Goal: Obtain resource: Obtain resource

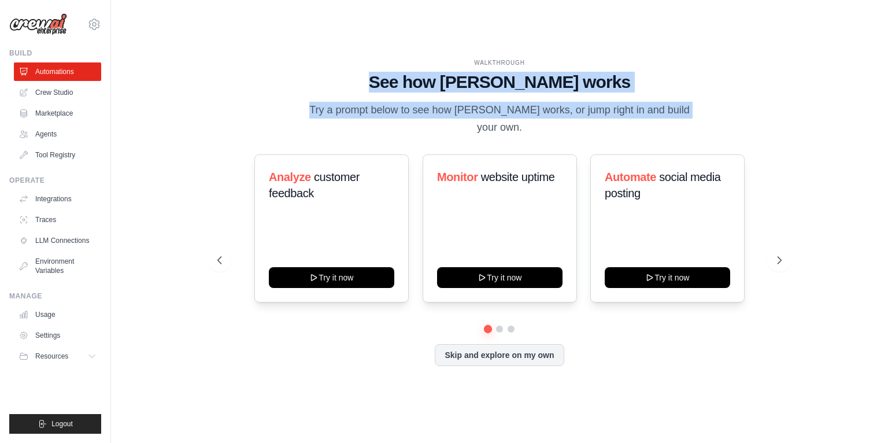
drag, startPoint x: 472, startPoint y: 106, endPoint x: 635, endPoint y: 120, distance: 163.7
click at [635, 120] on div "WALKTHROUGH See how [PERSON_NAME] works Try a prompt below to see how [PERSON_N…" at bounding box center [499, 96] width 564 height 77
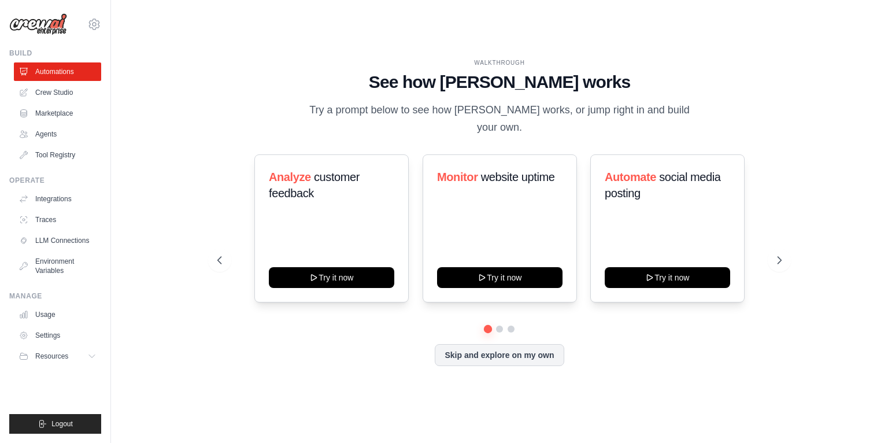
drag, startPoint x: 635, startPoint y: 120, endPoint x: 597, endPoint y: 123, distance: 38.8
click at [634, 120] on p "Try a prompt below to see how [PERSON_NAME] works, or jump right in and build y…" at bounding box center [499, 119] width 388 height 34
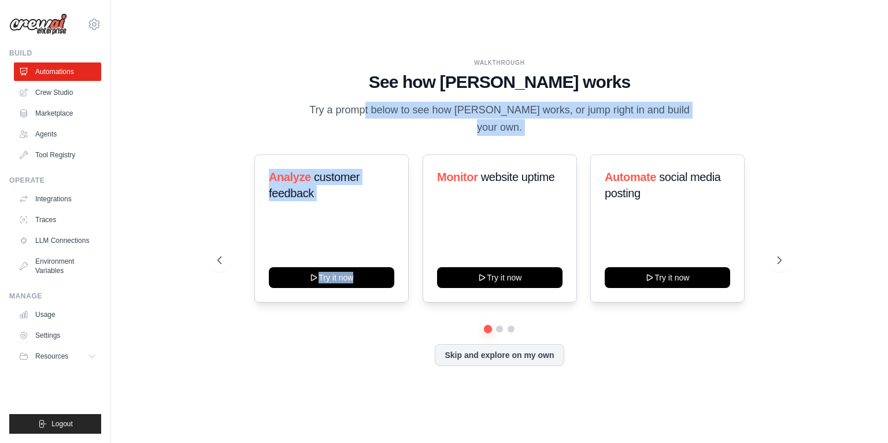
drag, startPoint x: 323, startPoint y: 116, endPoint x: 570, endPoint y: 129, distance: 247.2
click at [571, 129] on div "WALKTHROUGH See how [PERSON_NAME] works Try a prompt below to see how [PERSON_N…" at bounding box center [499, 221] width 592 height 326
drag, startPoint x: 570, startPoint y: 129, endPoint x: 516, endPoint y: 126, distance: 54.4
click at [570, 129] on div "WALKTHROUGH See how [PERSON_NAME] works Try a prompt below to see how [PERSON_N…" at bounding box center [499, 221] width 592 height 326
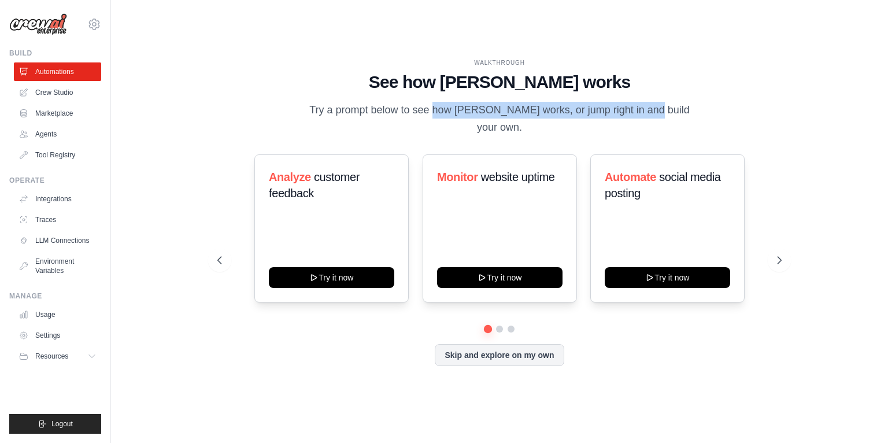
drag, startPoint x: 397, startPoint y: 117, endPoint x: 603, endPoint y: 126, distance: 206.0
click at [604, 126] on p "Try a prompt below to see how [PERSON_NAME] works, or jump right in and build y…" at bounding box center [499, 119] width 388 height 34
drag, startPoint x: 603, startPoint y: 126, endPoint x: 547, endPoint y: 123, distance: 56.2
click at [603, 126] on p "Try a prompt below to see how [PERSON_NAME] works, or jump right in and build y…" at bounding box center [499, 119] width 388 height 34
drag, startPoint x: 504, startPoint y: 119, endPoint x: 677, endPoint y: 125, distance: 173.0
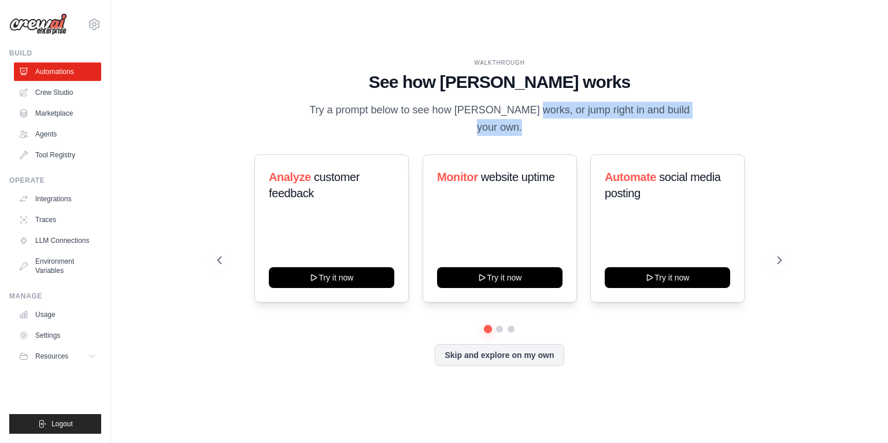
click at [677, 125] on p "Try a prompt below to see how [PERSON_NAME] works, or jump right in and build y…" at bounding box center [499, 119] width 388 height 34
click at [674, 126] on p "Try a prompt below to see how [PERSON_NAME] works, or jump right in and build y…" at bounding box center [499, 119] width 388 height 34
drag, startPoint x: 695, startPoint y: 122, endPoint x: 748, endPoint y: 125, distance: 52.7
click at [748, 125] on div "WALKTHROUGH See how [PERSON_NAME] works Try a prompt below to see how [PERSON_N…" at bounding box center [499, 96] width 564 height 77
drag, startPoint x: 748, startPoint y: 125, endPoint x: 727, endPoint y: 124, distance: 20.3
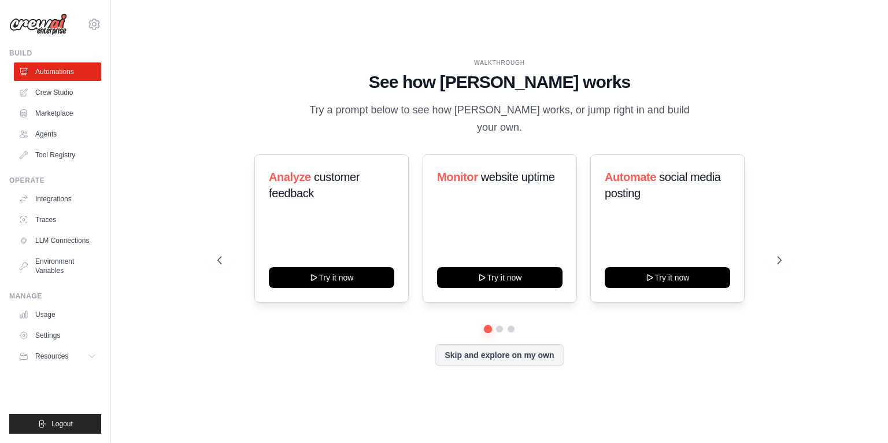
click at [748, 125] on div "WALKTHROUGH See how [PERSON_NAME] works Try a prompt below to see how [PERSON_N…" at bounding box center [499, 96] width 564 height 77
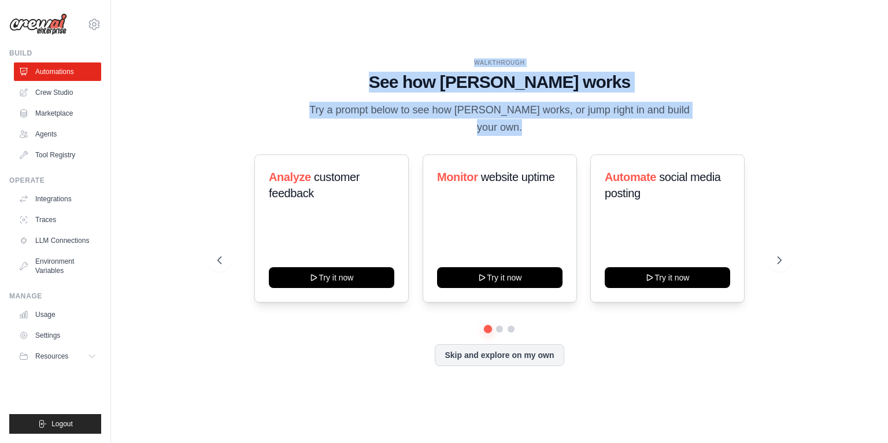
drag, startPoint x: 461, startPoint y: 71, endPoint x: 681, endPoint y: 113, distance: 223.8
click at [681, 113] on div "WALKTHROUGH See how [PERSON_NAME] works Try a prompt below to see how [PERSON_N…" at bounding box center [499, 96] width 564 height 77
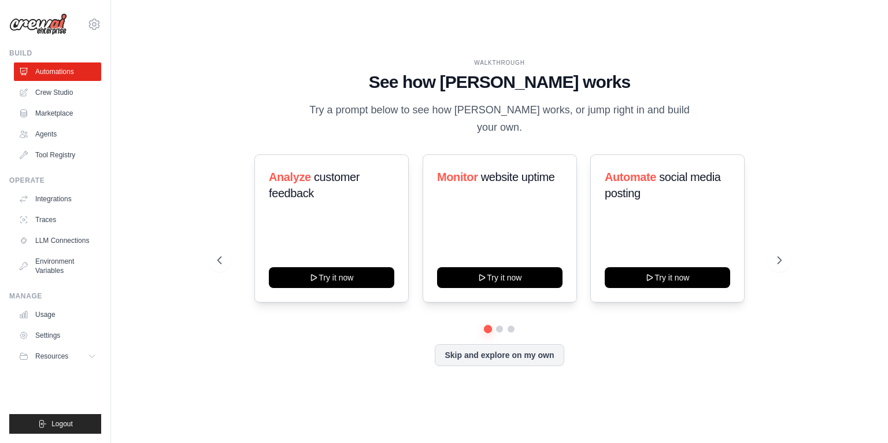
click at [684, 114] on p "Try a prompt below to see how [PERSON_NAME] works, or jump right in and build y…" at bounding box center [499, 119] width 388 height 34
click at [500, 324] on button at bounding box center [499, 328] width 9 height 9
click at [513, 324] on button at bounding box center [510, 328] width 9 height 9
click at [220, 254] on icon at bounding box center [219, 260] width 12 height 12
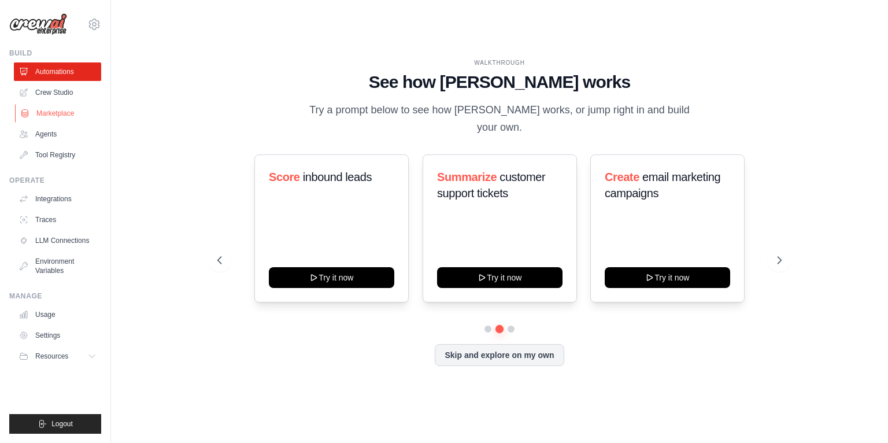
click at [54, 113] on link "Marketplace" at bounding box center [58, 113] width 87 height 18
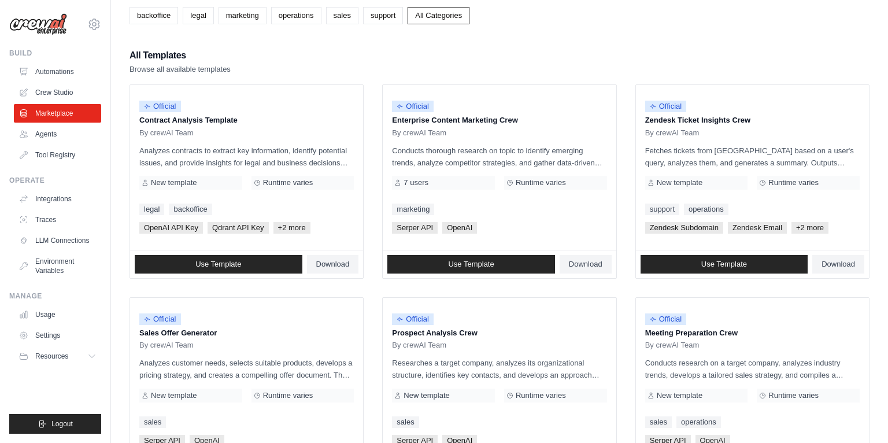
scroll to position [72, 0]
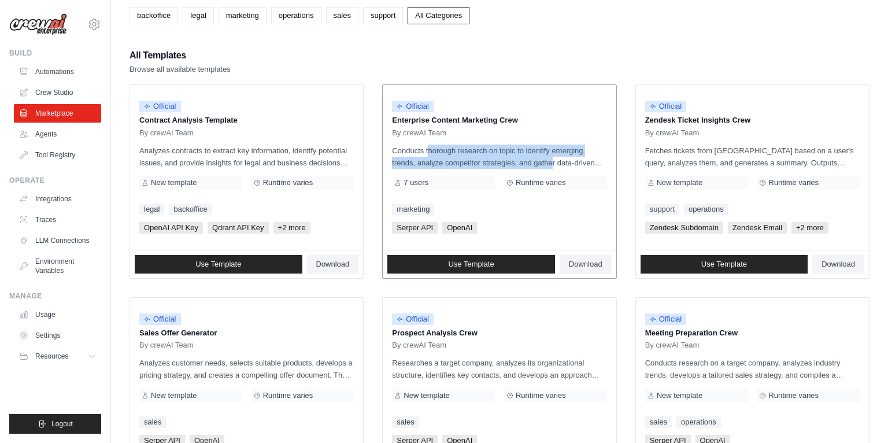
drag, startPoint x: 398, startPoint y: 149, endPoint x: 519, endPoint y: 156, distance: 120.4
click at [519, 156] on p "Conducts thorough research on topic to identify emerging trends, analyze compet…" at bounding box center [499, 157] width 214 height 24
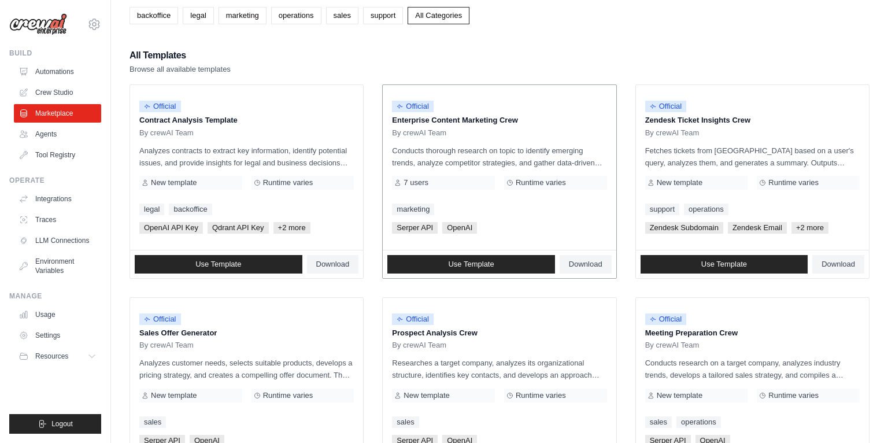
click at [519, 156] on p "Conducts thorough research on topic to identify emerging trends, analyze compet…" at bounding box center [499, 157] width 214 height 24
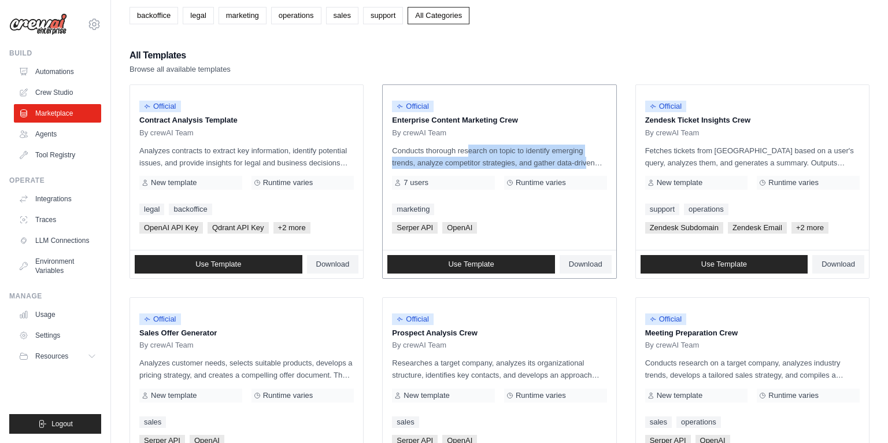
drag, startPoint x: 445, startPoint y: 150, endPoint x: 556, endPoint y: 161, distance: 111.0
click at [556, 161] on p "Conducts thorough research on topic to identify emerging trends, analyze compet…" at bounding box center [499, 157] width 214 height 24
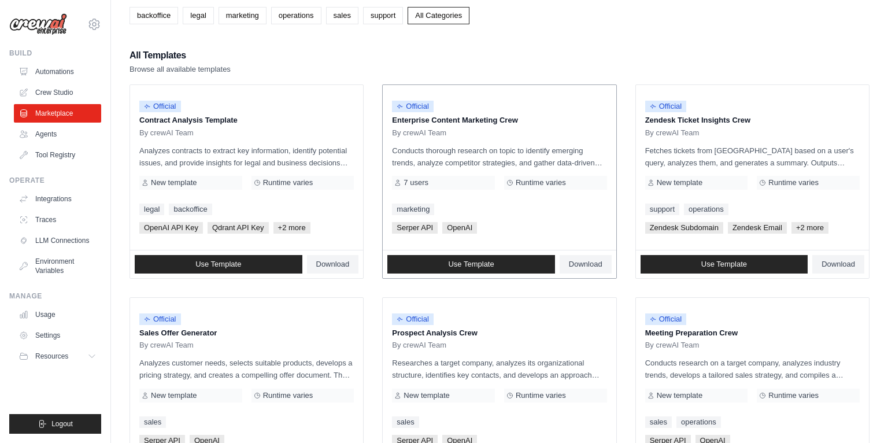
drag, startPoint x: 556, startPoint y: 161, endPoint x: 534, endPoint y: 161, distance: 21.4
click at [556, 161] on p "Conducts thorough research on topic to identify emerging trends, analyze compet…" at bounding box center [499, 157] width 214 height 24
drag, startPoint x: 440, startPoint y: 159, endPoint x: 578, endPoint y: 161, distance: 138.2
click at [577, 161] on p "Conducts thorough research on topic to identify emerging trends, analyze compet…" at bounding box center [499, 157] width 214 height 24
click at [578, 161] on p "Conducts thorough research on topic to identify emerging trends, analyze compet…" at bounding box center [499, 157] width 214 height 24
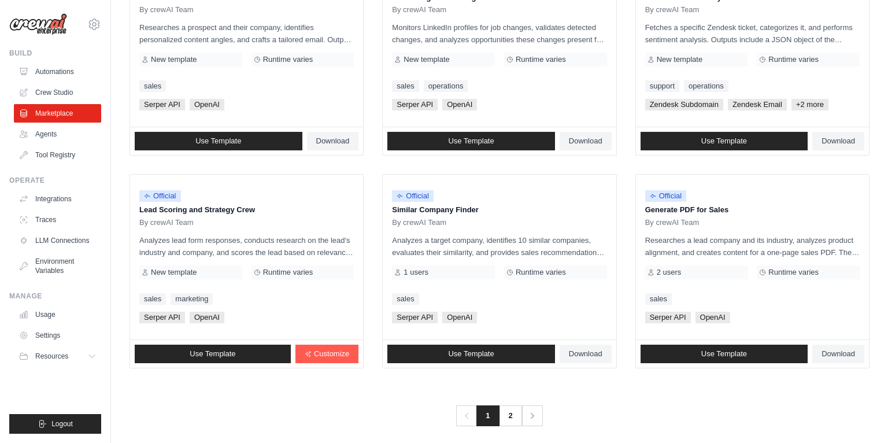
scroll to position [627, 0]
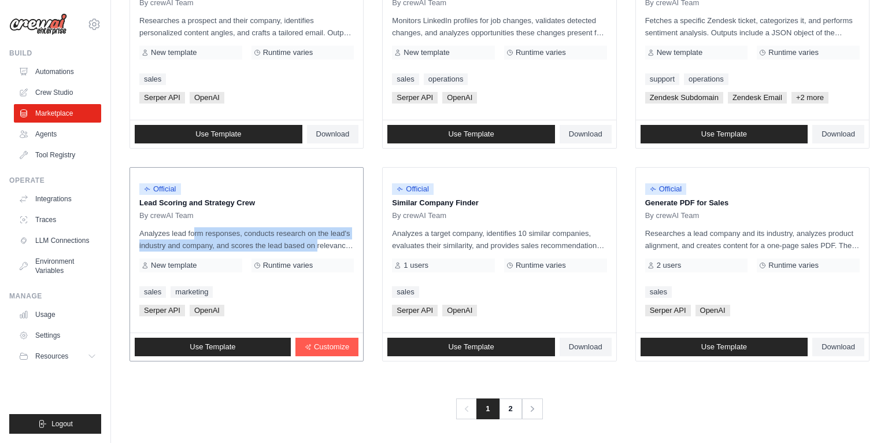
drag, startPoint x: 166, startPoint y: 232, endPoint x: 284, endPoint y: 243, distance: 118.4
click at [284, 242] on p "Analyzes lead form responses, conducts research on the lead's industry and comp…" at bounding box center [246, 239] width 214 height 24
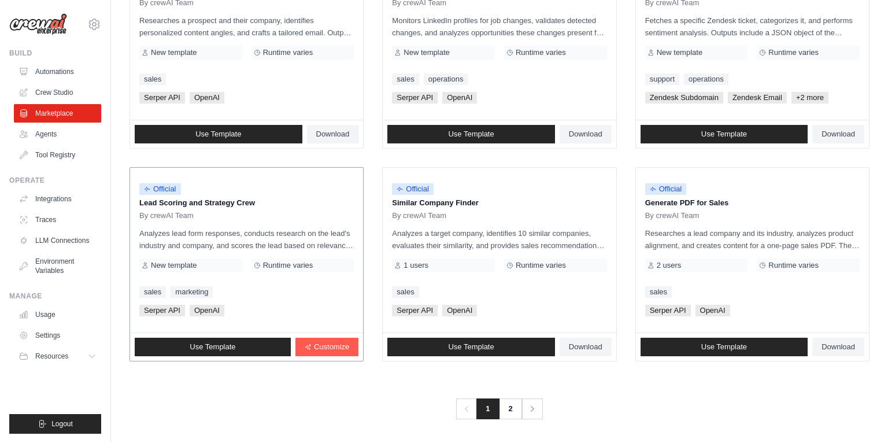
click at [284, 243] on p "Analyzes lead form responses, conducts research on the lead's industry and comp…" at bounding box center [246, 239] width 214 height 24
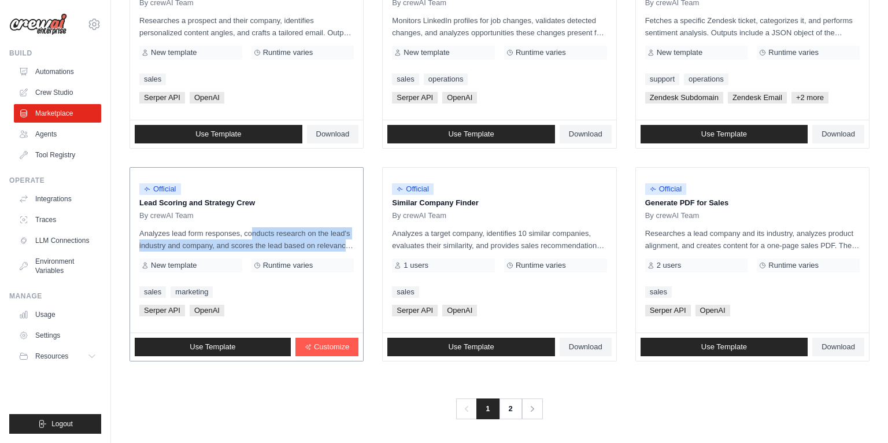
drag, startPoint x: 247, startPoint y: 233, endPoint x: 320, endPoint y: 239, distance: 72.5
click at [320, 239] on p "Analyzes lead form responses, conducts research on the lead's industry and comp…" at bounding box center [246, 239] width 214 height 24
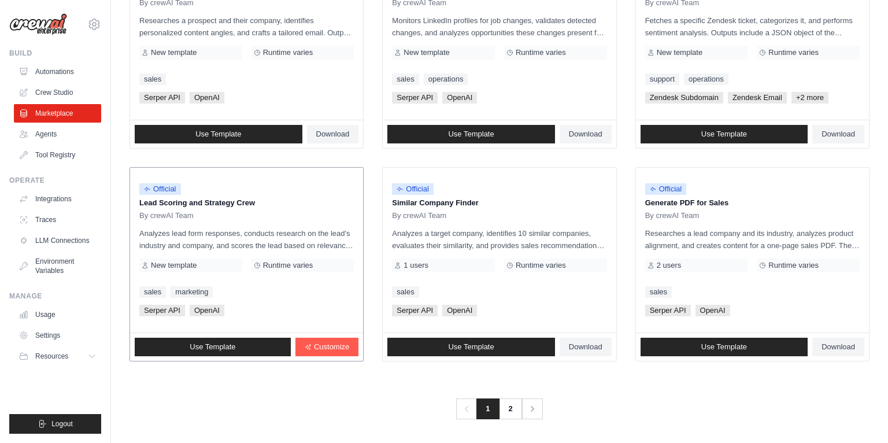
scroll to position [626, 0]
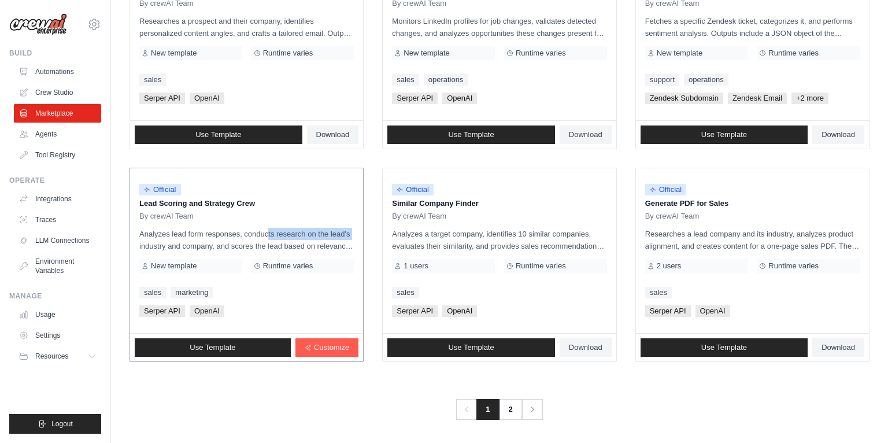
drag, startPoint x: 258, startPoint y: 231, endPoint x: 323, endPoint y: 236, distance: 65.0
click at [323, 236] on p "Analyzes lead form responses, conducts research on the lead's industry and comp…" at bounding box center [246, 240] width 214 height 24
drag, startPoint x: 258, startPoint y: 228, endPoint x: 284, endPoint y: 245, distance: 30.2
click at [284, 245] on div "Official Lead Scoring and Strategy Crew By crewAI Team Analyzes lead form respo…" at bounding box center [246, 250] width 233 height 165
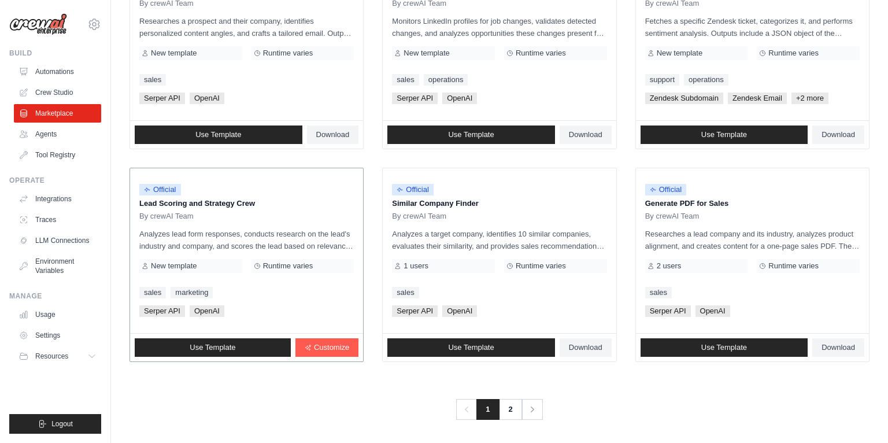
click at [284, 245] on p "Analyzes lead form responses, conducts research on the lead's industry and comp…" at bounding box center [246, 240] width 214 height 24
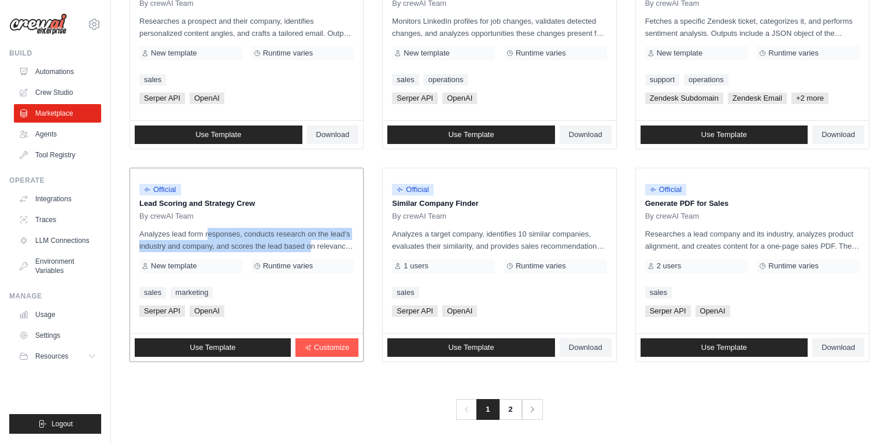
drag, startPoint x: 193, startPoint y: 234, endPoint x: 283, endPoint y: 244, distance: 90.7
click at [282, 244] on p "Analyzes lead form responses, conducts research on the lead's industry and comp…" at bounding box center [246, 240] width 214 height 24
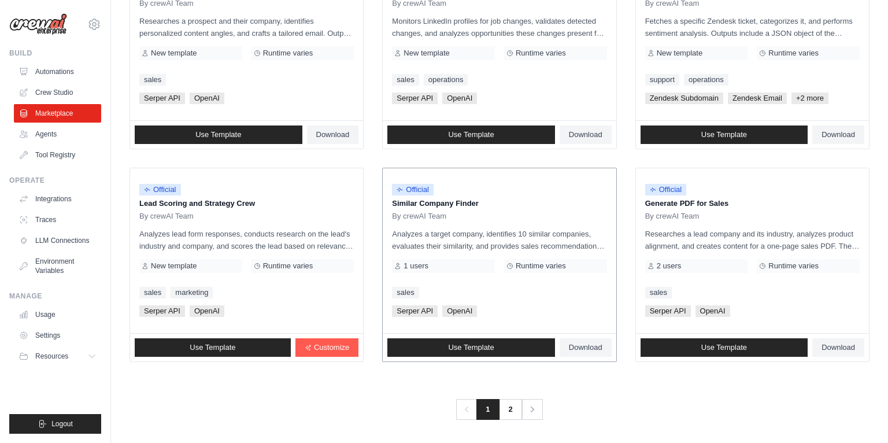
drag, startPoint x: 283, startPoint y: 244, endPoint x: 417, endPoint y: 311, distance: 150.0
click at [283, 244] on p "Analyzes lead form responses, conducts research on the lead's industry and comp…" at bounding box center [246, 240] width 214 height 24
click at [513, 401] on link "2" at bounding box center [511, 409] width 23 height 21
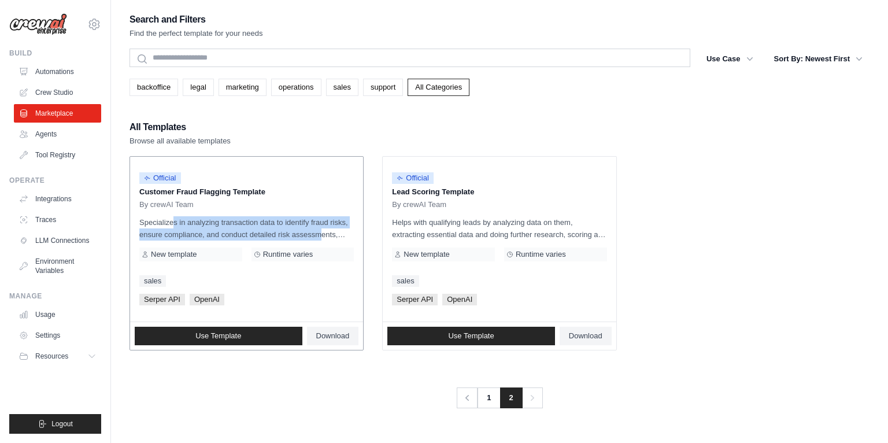
drag, startPoint x: 143, startPoint y: 221, endPoint x: 287, endPoint y: 232, distance: 143.8
click at [287, 232] on p "Specializes in analyzing transaction data to identify fraud risks, ensure compl…" at bounding box center [246, 228] width 214 height 24
drag, startPoint x: 287, startPoint y: 233, endPoint x: 280, endPoint y: 232, distance: 6.5
click at [287, 233] on p "Specializes in analyzing transaction data to identify fraud risks, ensure compl…" at bounding box center [246, 228] width 214 height 24
drag, startPoint x: 193, startPoint y: 219, endPoint x: 324, endPoint y: 234, distance: 132.1
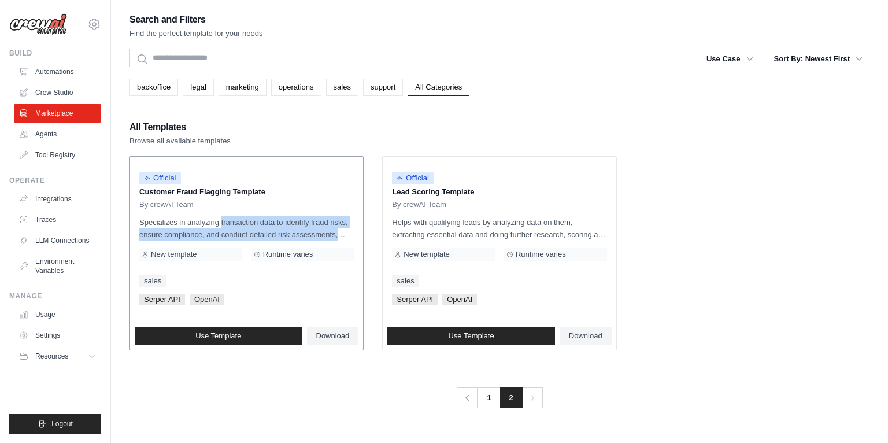
click at [324, 234] on p "Specializes in analyzing transaction data to identify fraud risks, ensure compl…" at bounding box center [246, 228] width 214 height 24
drag, startPoint x: 324, startPoint y: 234, endPoint x: 295, endPoint y: 227, distance: 29.2
click at [324, 234] on p "Specializes in analyzing transaction data to identify fraud risks, ensure compl…" at bounding box center [246, 228] width 214 height 24
drag, startPoint x: 242, startPoint y: 219, endPoint x: 341, endPoint y: 231, distance: 99.7
click at [341, 231] on p "Specializes in analyzing transaction data to identify fraud risks, ensure compl…" at bounding box center [246, 228] width 214 height 24
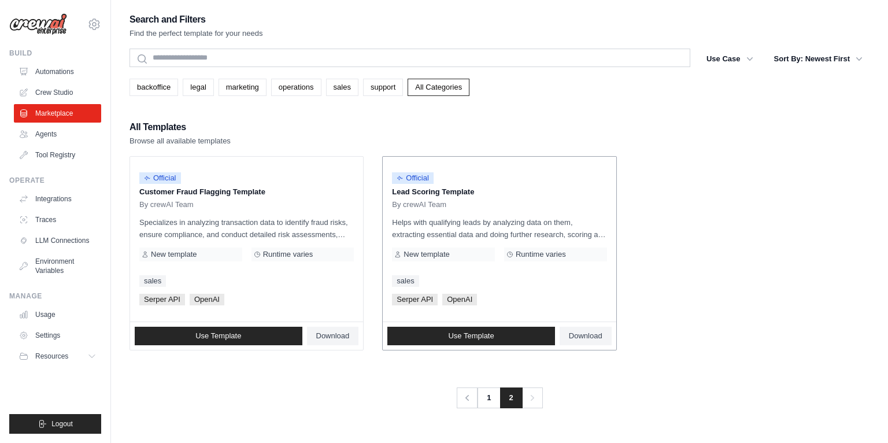
click at [470, 228] on p "Helps with qualifying leads by analyzing data on them, extracting essential dat…" at bounding box center [499, 228] width 214 height 24
drag, startPoint x: 410, startPoint y: 223, endPoint x: 425, endPoint y: 224, distance: 15.1
click at [425, 224] on p "Helps with qualifying leads by analyzing data on them, extracting essential dat…" at bounding box center [499, 228] width 214 height 24
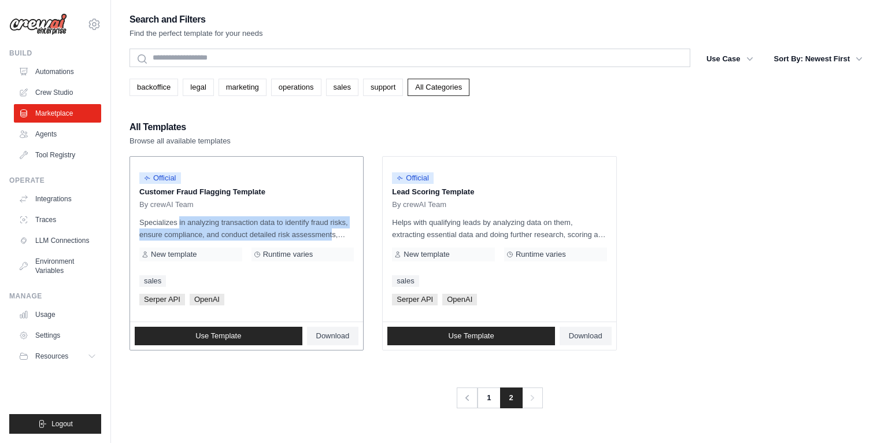
drag, startPoint x: 202, startPoint y: 222, endPoint x: 294, endPoint y: 228, distance: 92.1
click at [294, 228] on p "Specializes in analyzing transaction data to identify fraud risks, ensure compl…" at bounding box center [246, 228] width 214 height 24
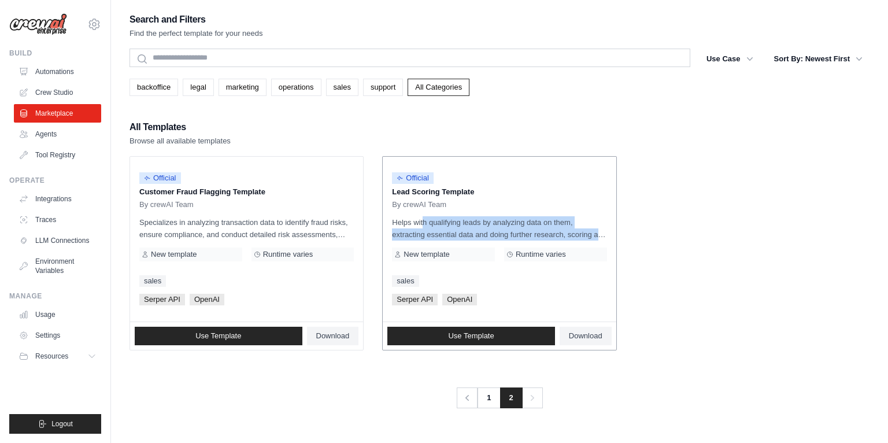
drag, startPoint x: 394, startPoint y: 221, endPoint x: 584, endPoint y: 229, distance: 191.0
click at [584, 229] on p "Helps with qualifying leads by analyzing data on them, extracting essential dat…" at bounding box center [499, 228] width 214 height 24
drag, startPoint x: 584, startPoint y: 229, endPoint x: 601, endPoint y: 198, distance: 35.2
click at [584, 229] on p "Helps with qualifying leads by analyzing data on them, extracting essential dat…" at bounding box center [499, 228] width 214 height 24
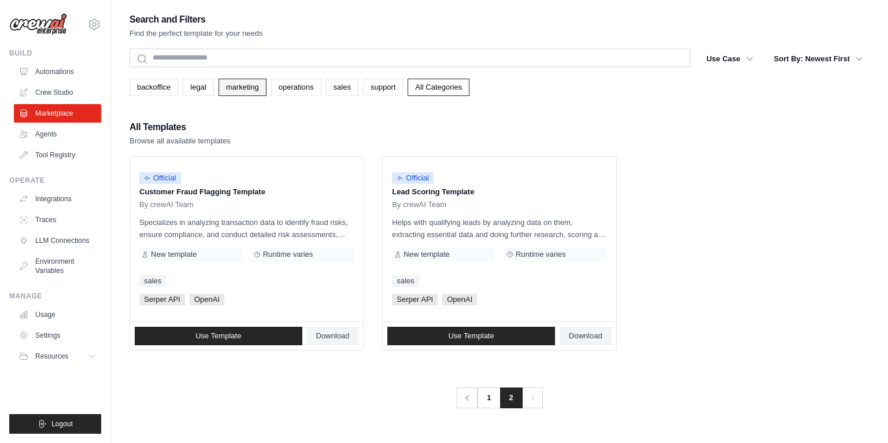
click at [241, 87] on link "marketing" at bounding box center [243, 87] width 48 height 17
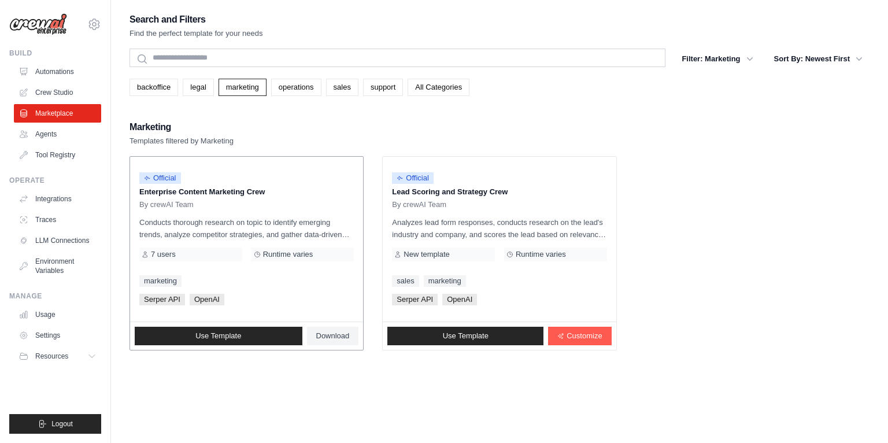
drag, startPoint x: 164, startPoint y: 223, endPoint x: 310, endPoint y: 234, distance: 146.1
click at [310, 234] on p "Conducts thorough research on topic to identify emerging trends, analyze compet…" at bounding box center [246, 228] width 214 height 24
drag, startPoint x: 310, startPoint y: 234, endPoint x: 283, endPoint y: 237, distance: 27.4
click at [310, 234] on p "Conducts thorough research on topic to identify emerging trends, analyze compet…" at bounding box center [246, 228] width 214 height 24
click at [212, 332] on span "Use Template" at bounding box center [218, 335] width 46 height 9
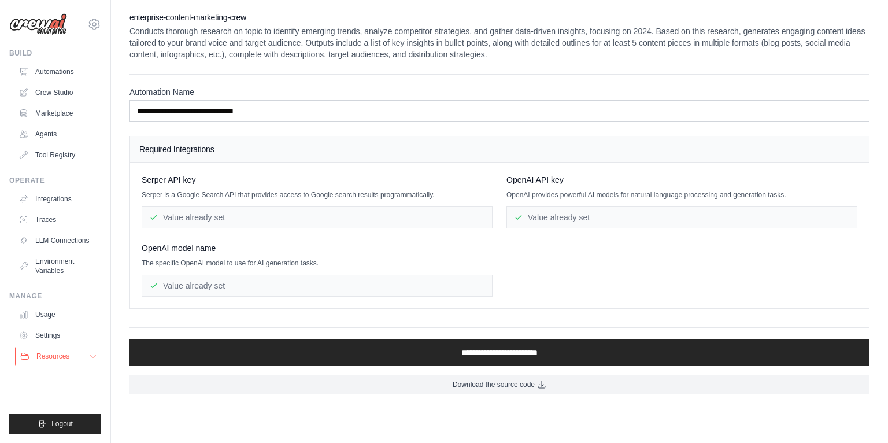
click at [83, 357] on button "Resources" at bounding box center [58, 356] width 87 height 18
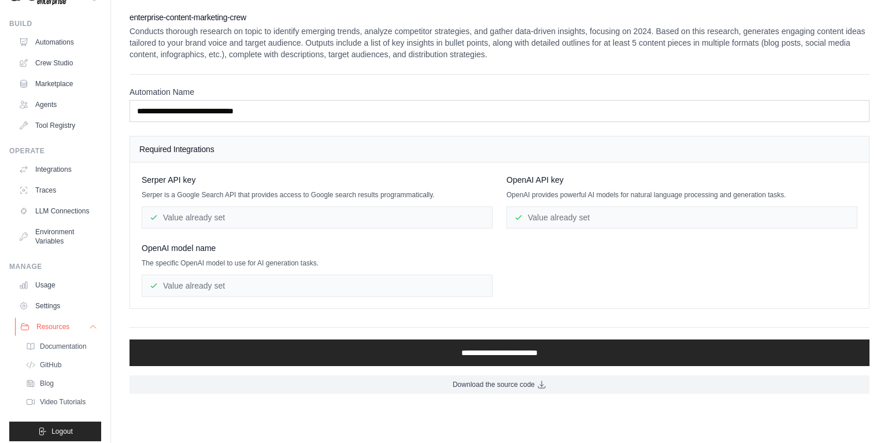
scroll to position [36, 0]
